Goal: Transaction & Acquisition: Purchase product/service

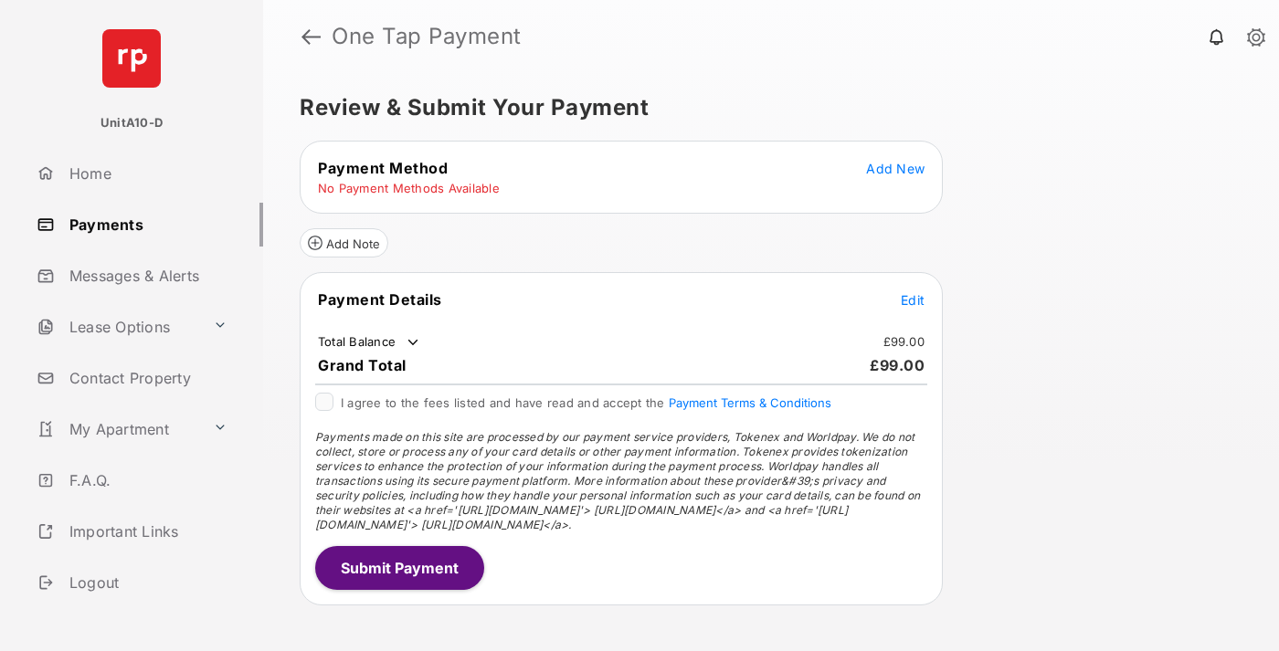
click at [895, 168] on span "Add New" at bounding box center [895, 169] width 58 height 16
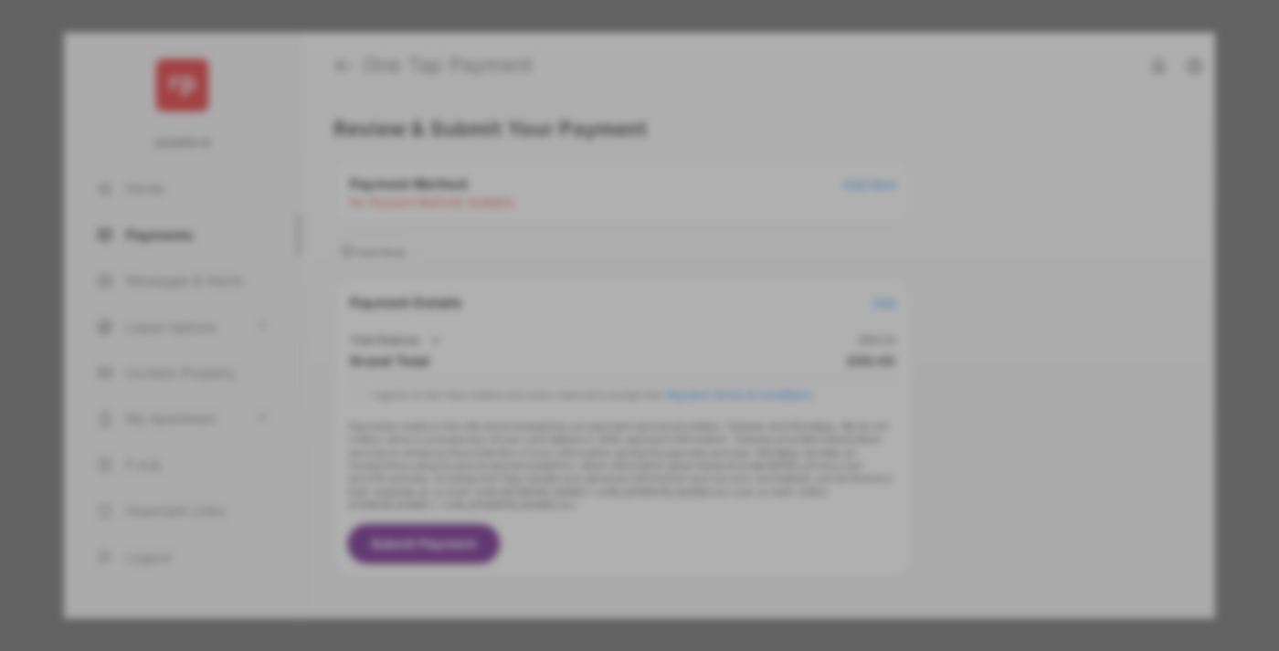
click at [636, 323] on div "BACS Direct Debit" at bounding box center [639, 332] width 409 height 35
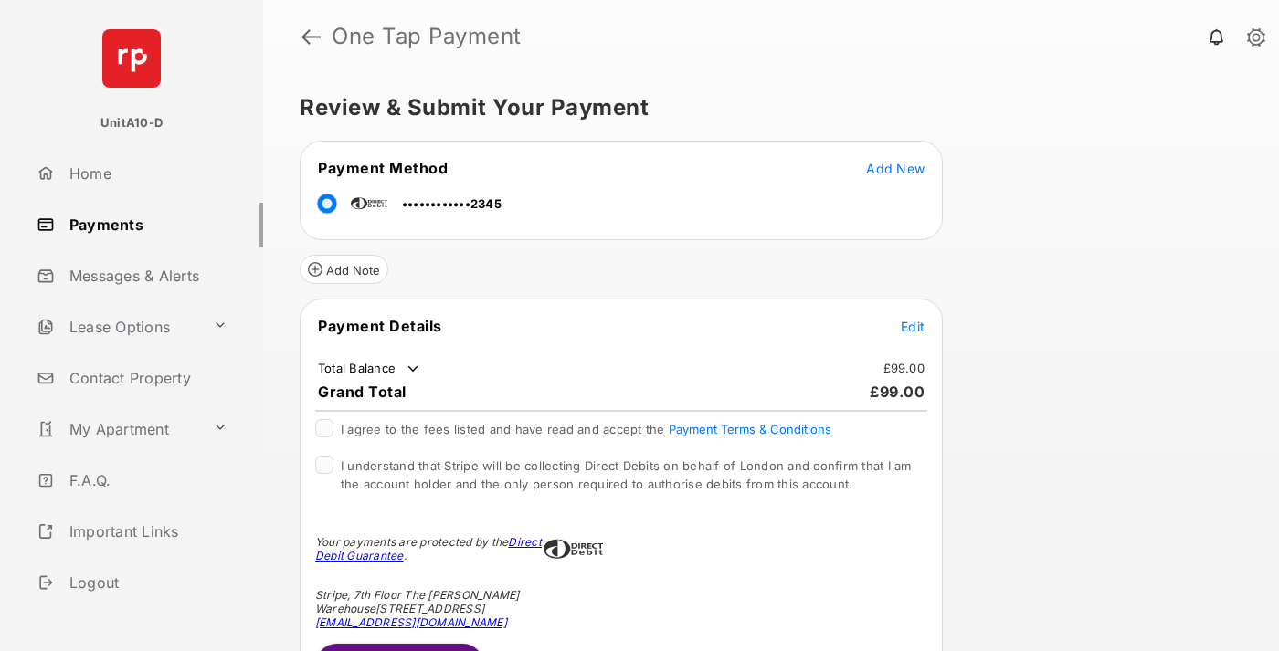
click at [913, 326] on span "Edit" at bounding box center [913, 327] width 24 height 16
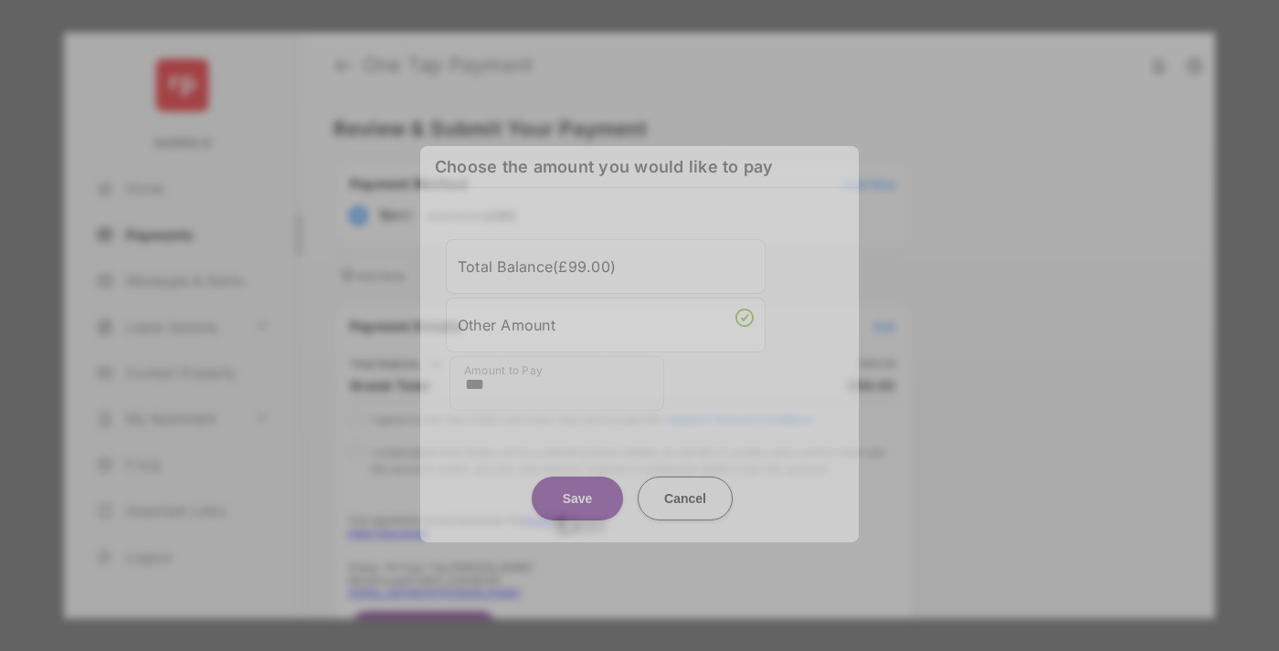
type input "***"
click at [577, 489] on button "Save" at bounding box center [577, 498] width 91 height 44
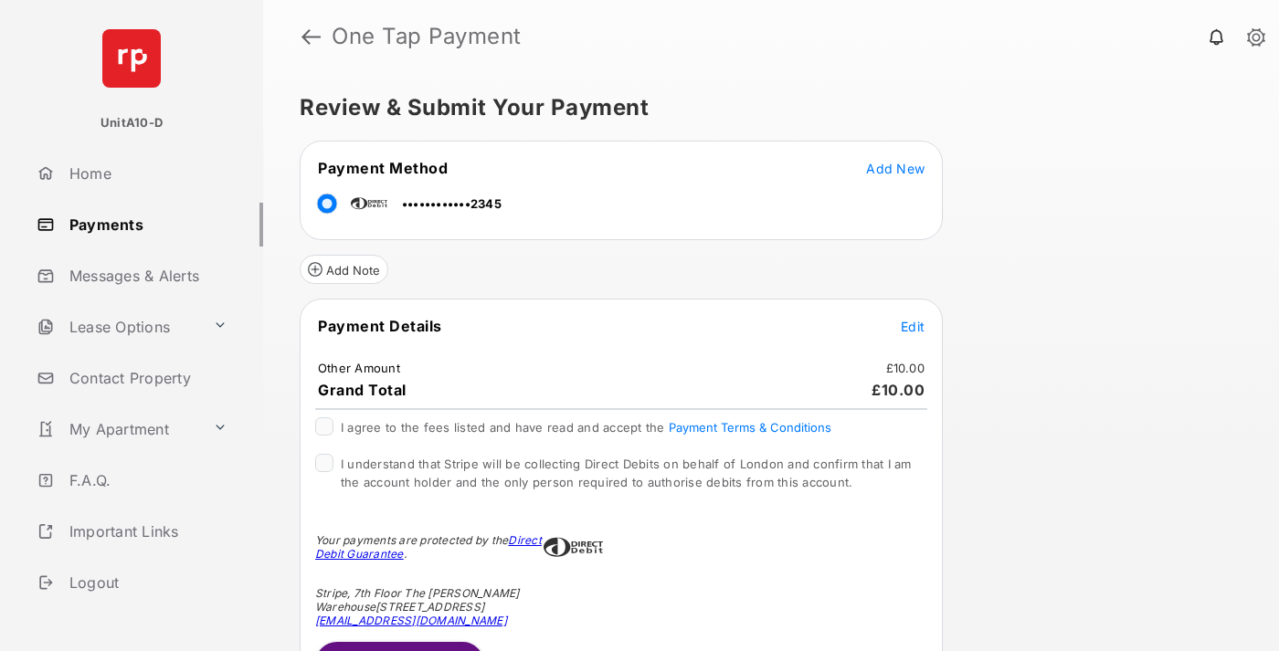
click at [913, 326] on span "Edit" at bounding box center [913, 327] width 24 height 16
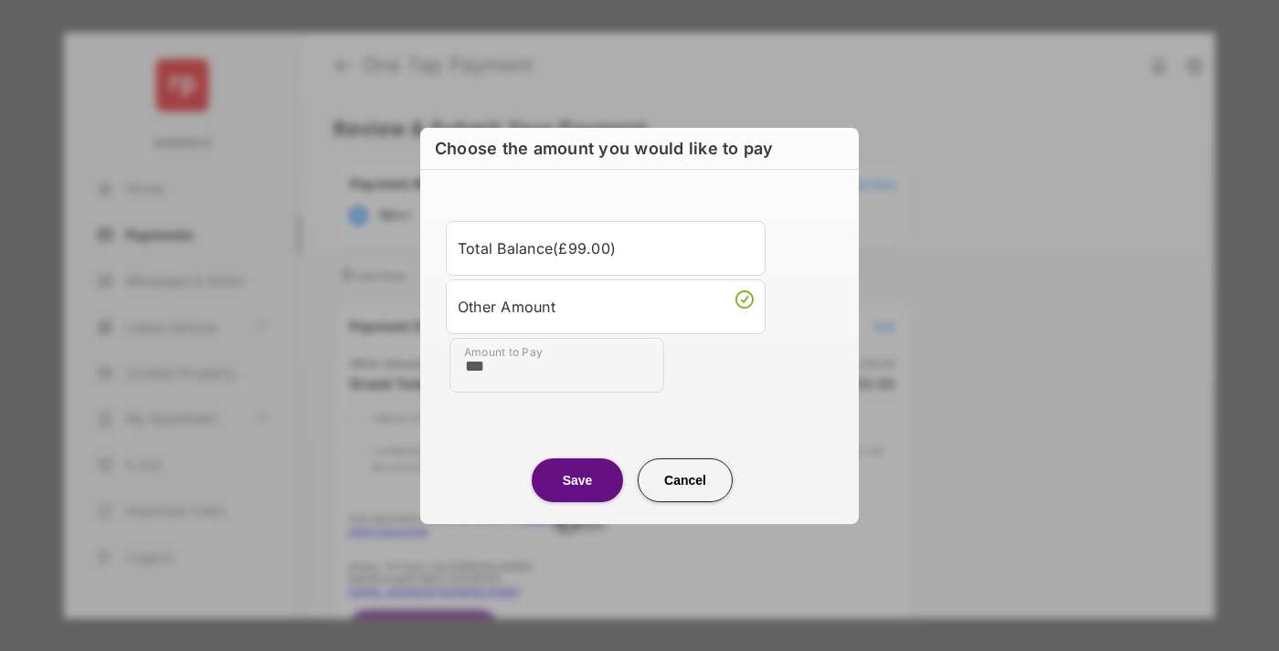
click at [577, 480] on button "Save" at bounding box center [577, 481] width 91 height 44
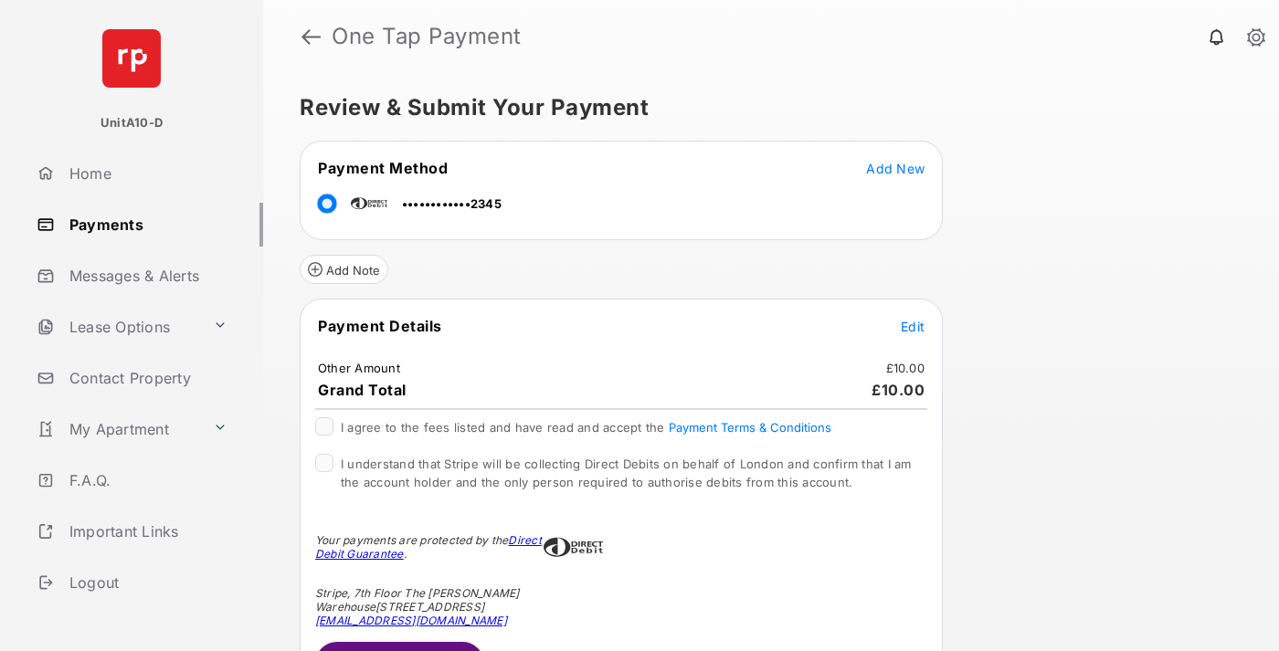
click at [398, 646] on button "Submit Payment" at bounding box center [399, 664] width 169 height 44
